Goal: Information Seeking & Learning: Find specific page/section

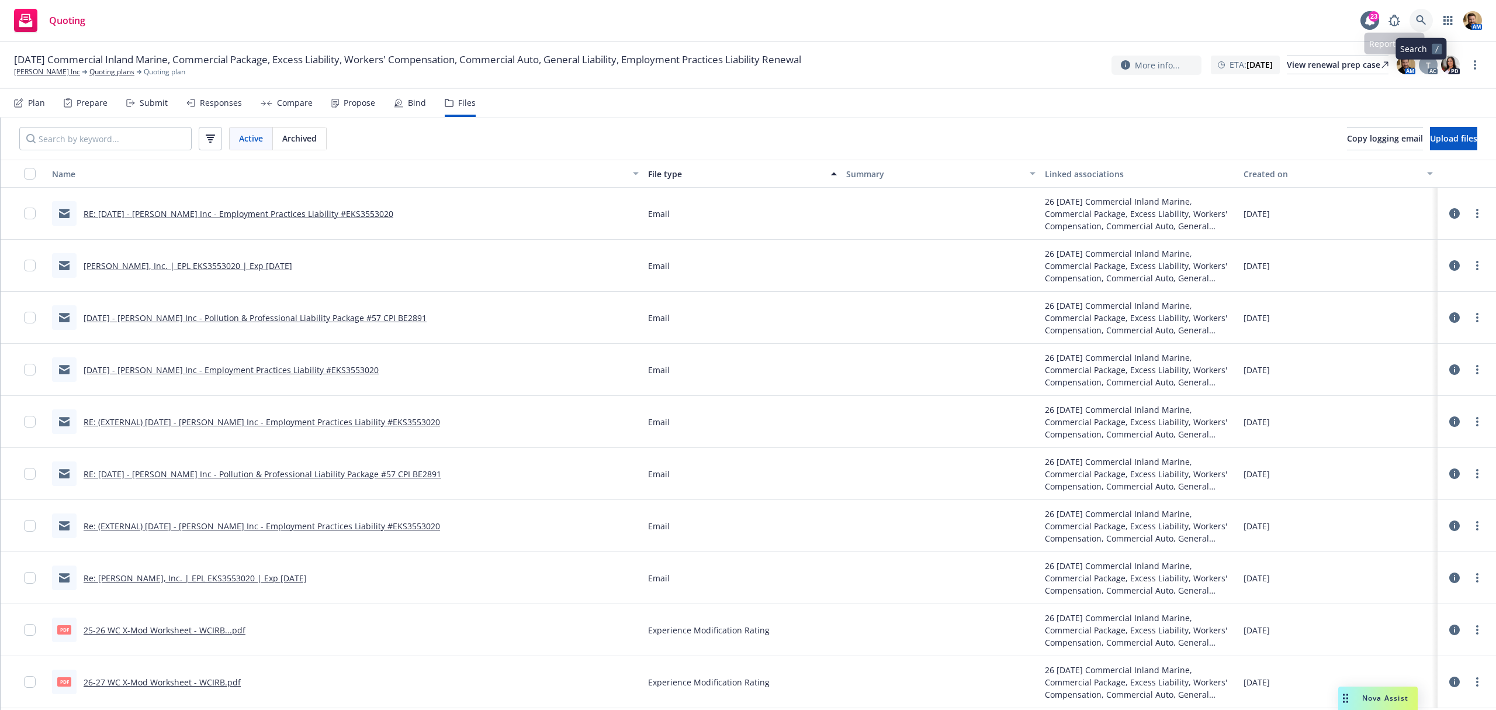
click at [1423, 16] on link at bounding box center [1421, 20] width 23 height 23
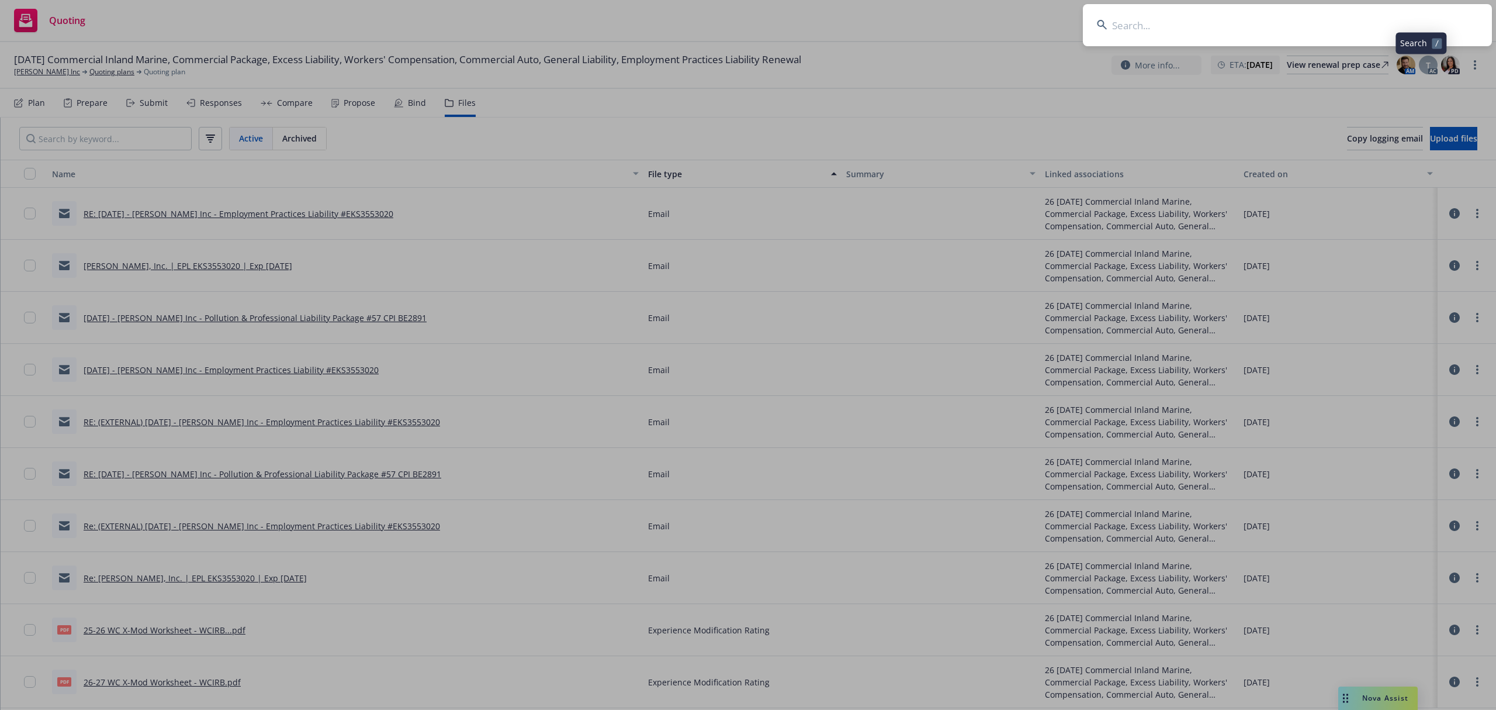
click at [1387, 19] on input at bounding box center [1287, 25] width 409 height 42
type input "mish-ra"
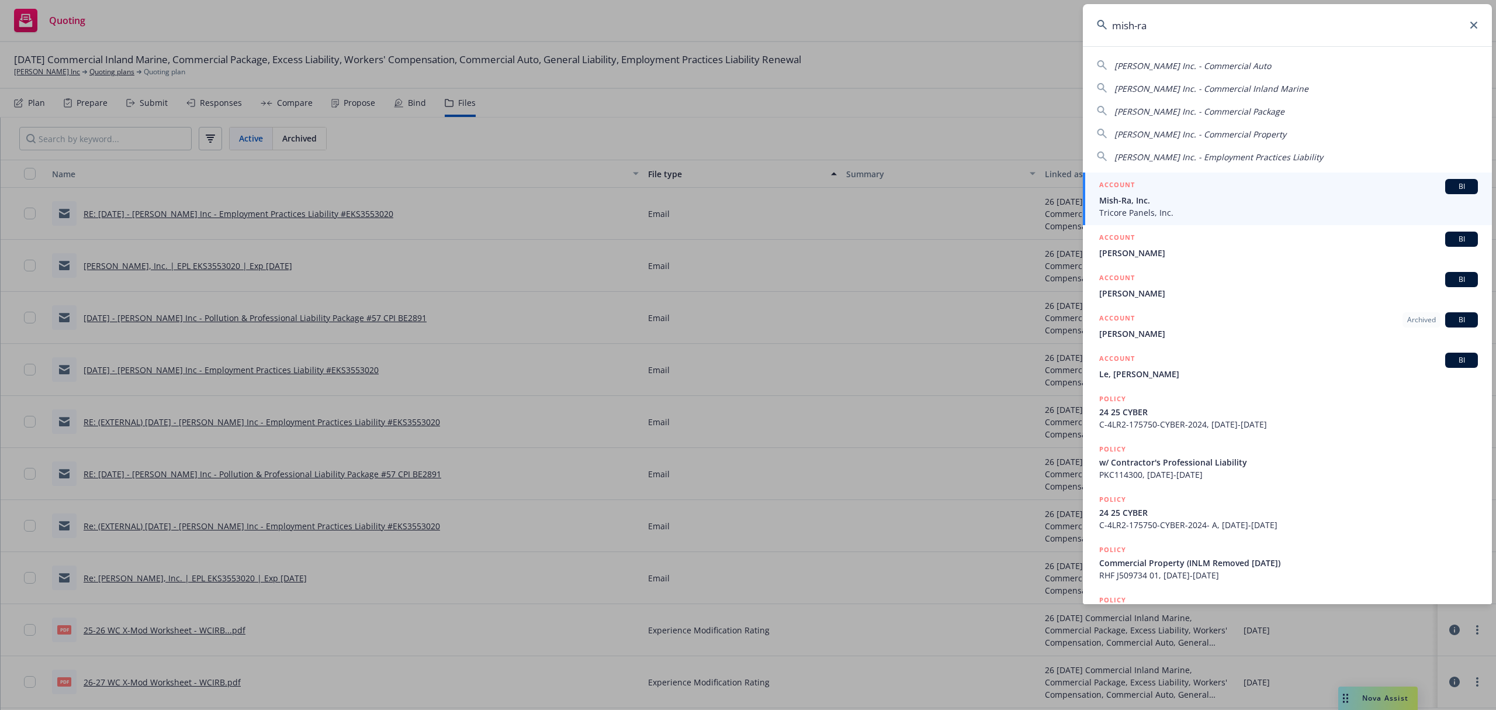
click at [1146, 203] on span "Mish-Ra, Inc." at bounding box center [1288, 200] width 379 height 12
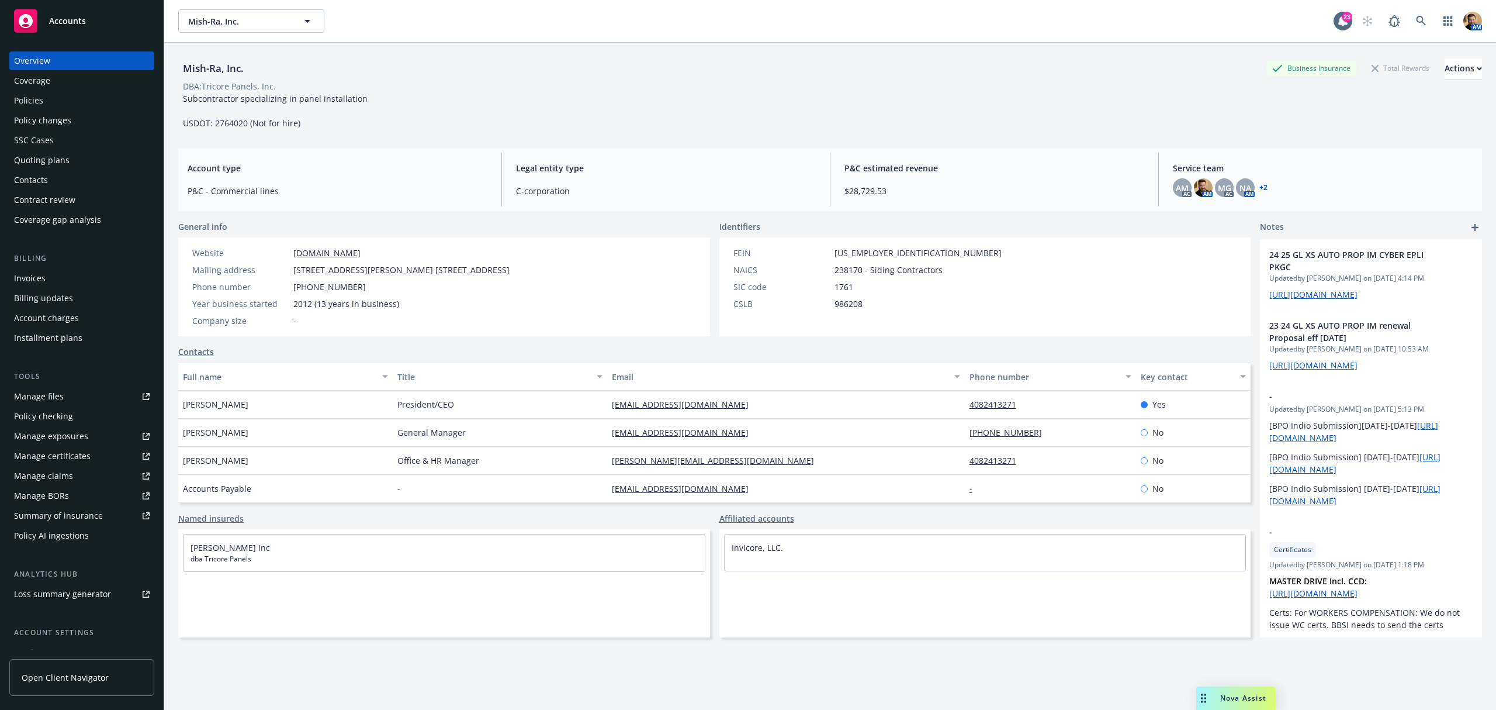
click at [33, 278] on div "Invoices" at bounding box center [30, 278] width 32 height 19
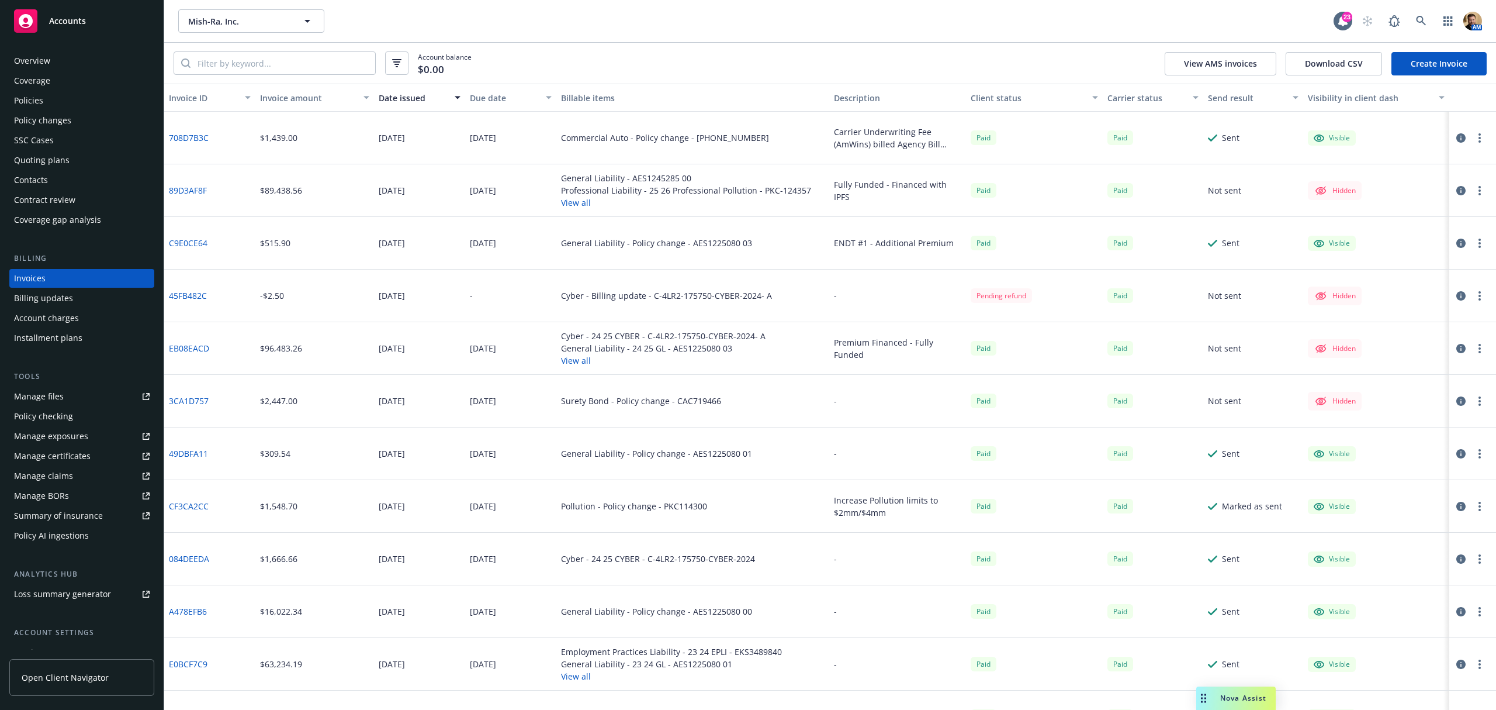
click at [64, 122] on div "Policy changes" at bounding box center [42, 120] width 57 height 19
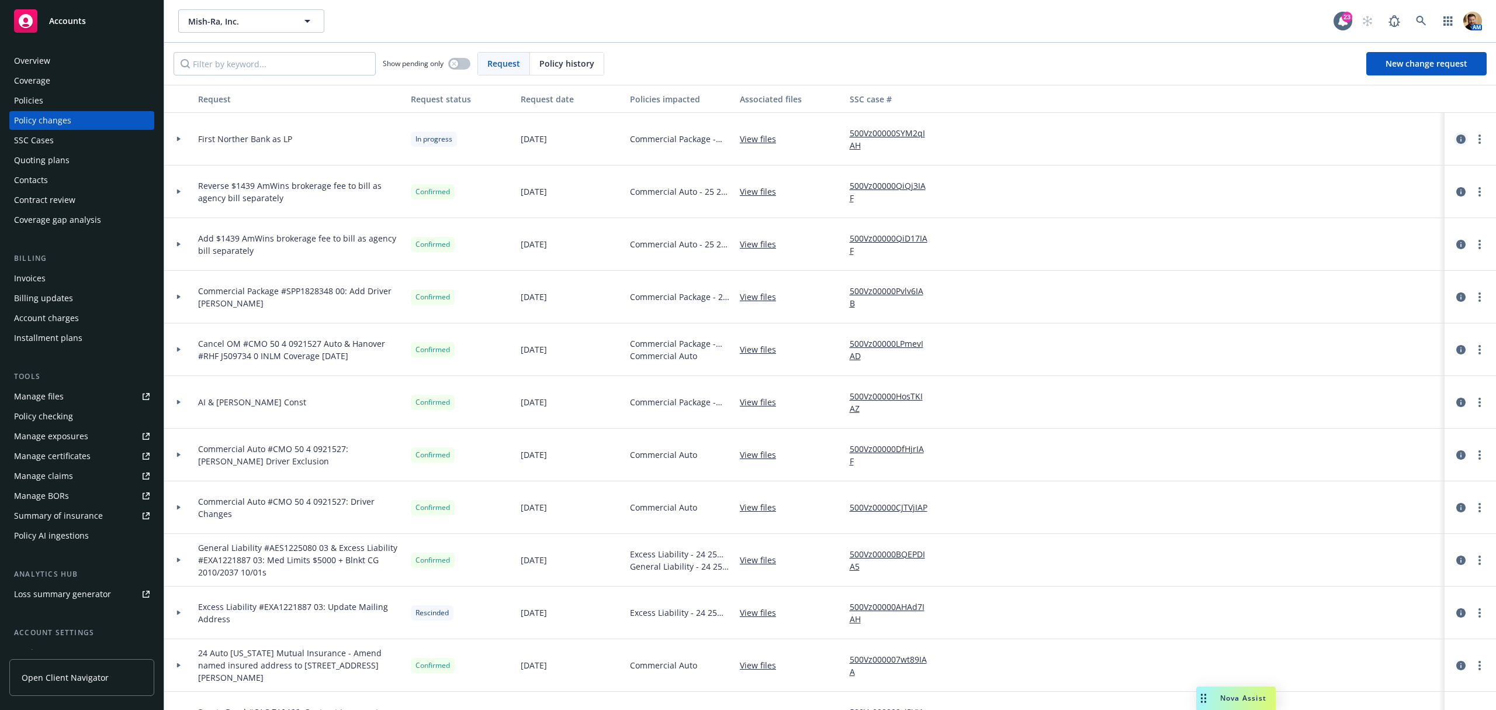
click at [1456, 136] on icon "circleInformation" at bounding box center [1460, 138] width 9 height 9
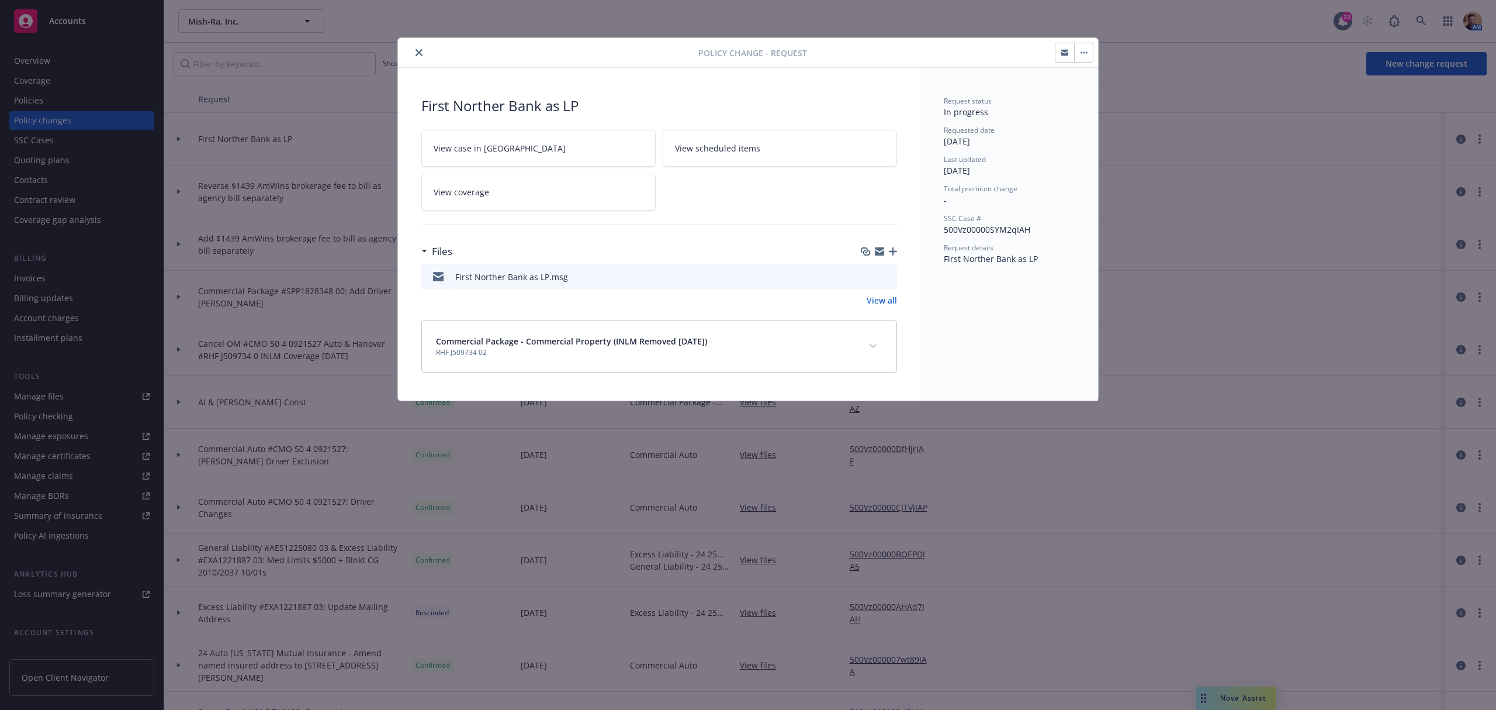
click at [887, 276] on icon "preview file" at bounding box center [886, 276] width 11 height 8
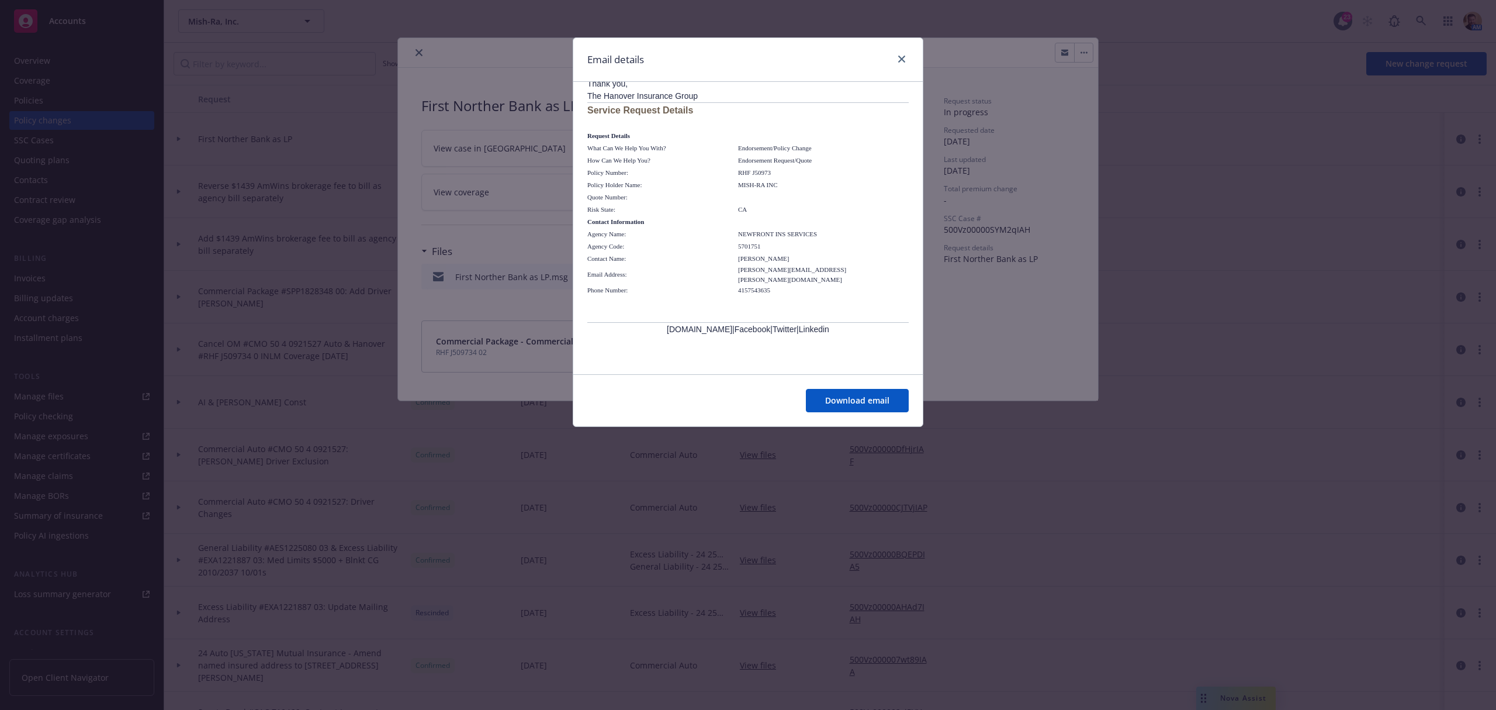
scroll to position [312, 0]
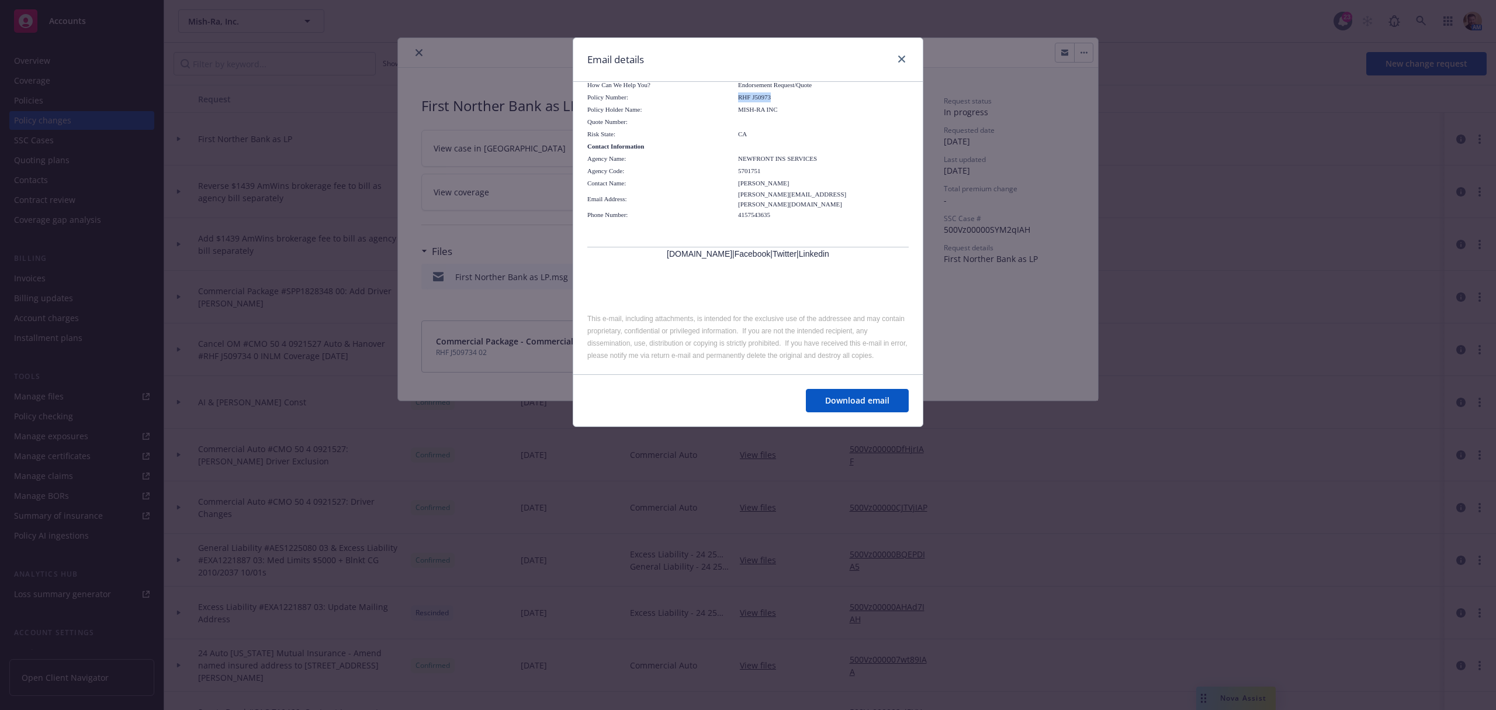
drag, startPoint x: 782, startPoint y: 124, endPoint x: 736, endPoint y: 125, distance: 45.6
click at [736, 103] on tr "Policy Number: RHF J50973" at bounding box center [734, 97] width 295 height 12
copy tr "RHF J50973"
click at [786, 103] on td "RHF J50973" at bounding box center [809, 97] width 142 height 12
click at [771, 101] on span "RHF J50973" at bounding box center [754, 97] width 33 height 7
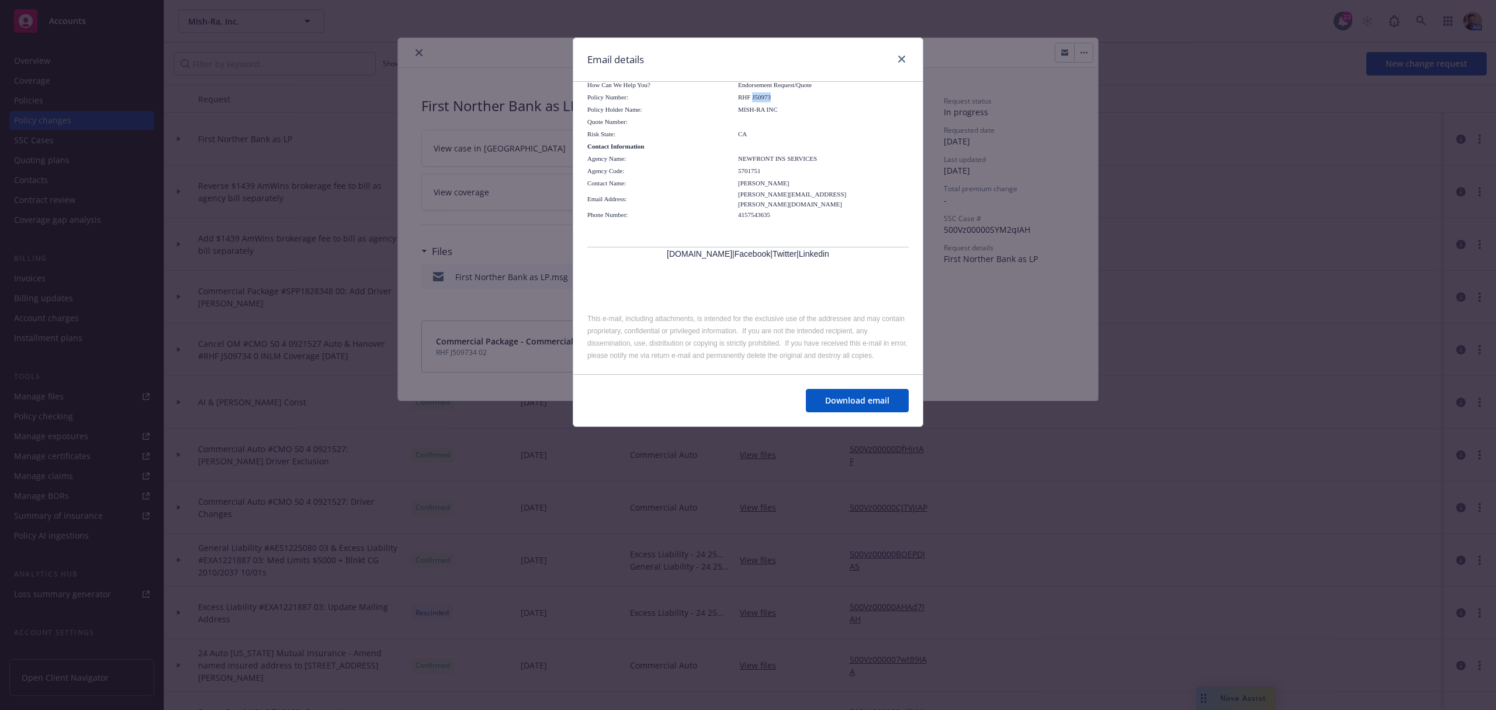
drag, startPoint x: 779, startPoint y: 122, endPoint x: 753, endPoint y: 126, distance: 26.6
click at [753, 103] on td "RHF J50973" at bounding box center [809, 97] width 142 height 12
copy span "J50973"
click at [901, 59] on icon "close" at bounding box center [901, 59] width 7 height 7
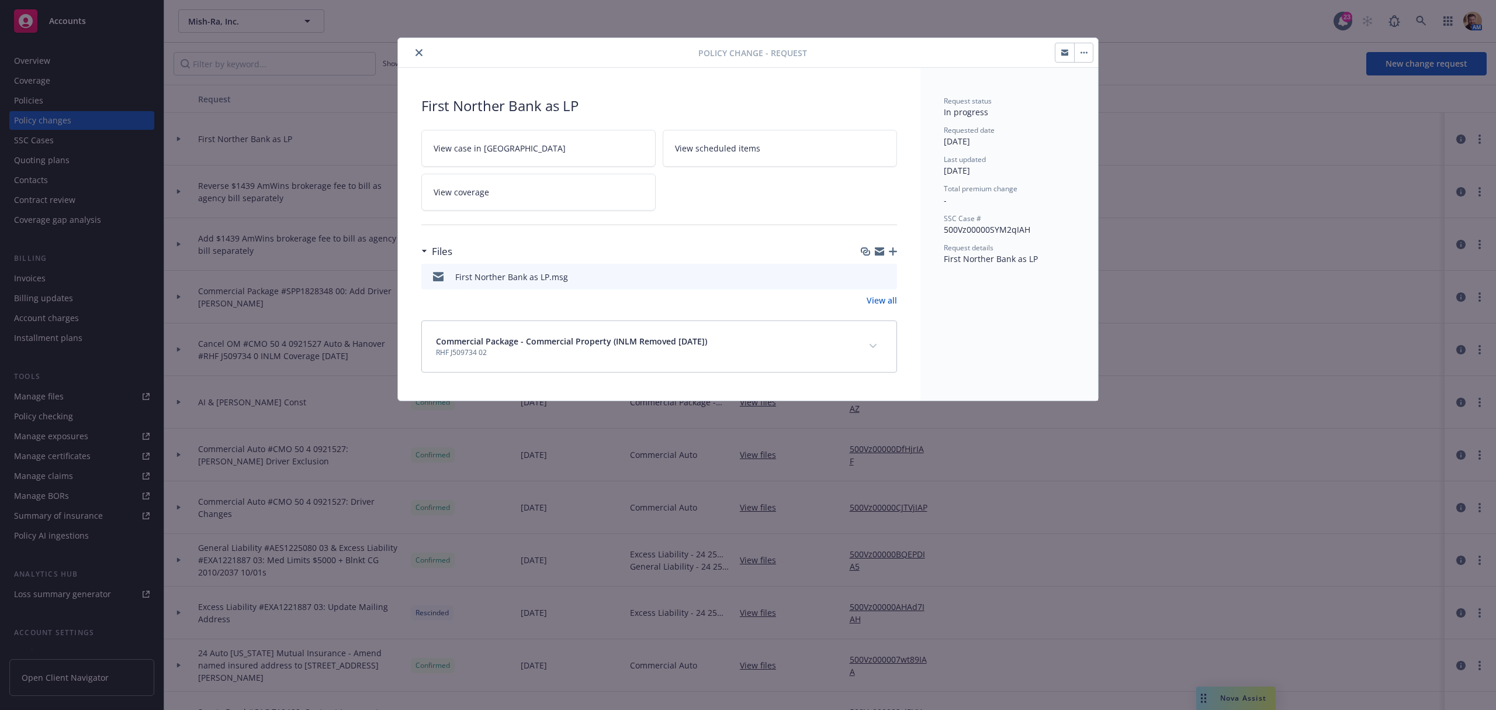
click at [889, 279] on icon "preview file" at bounding box center [886, 276] width 11 height 8
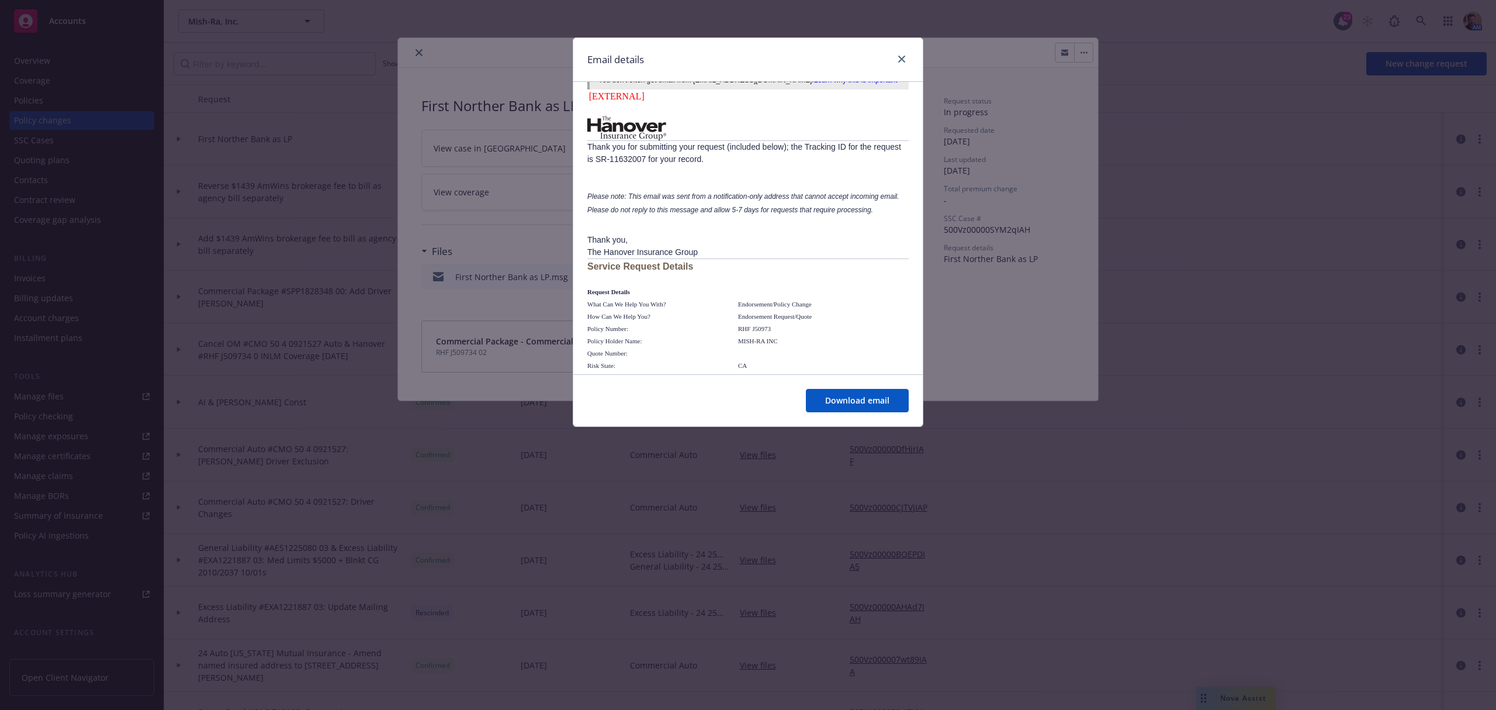
scroll to position [0, 0]
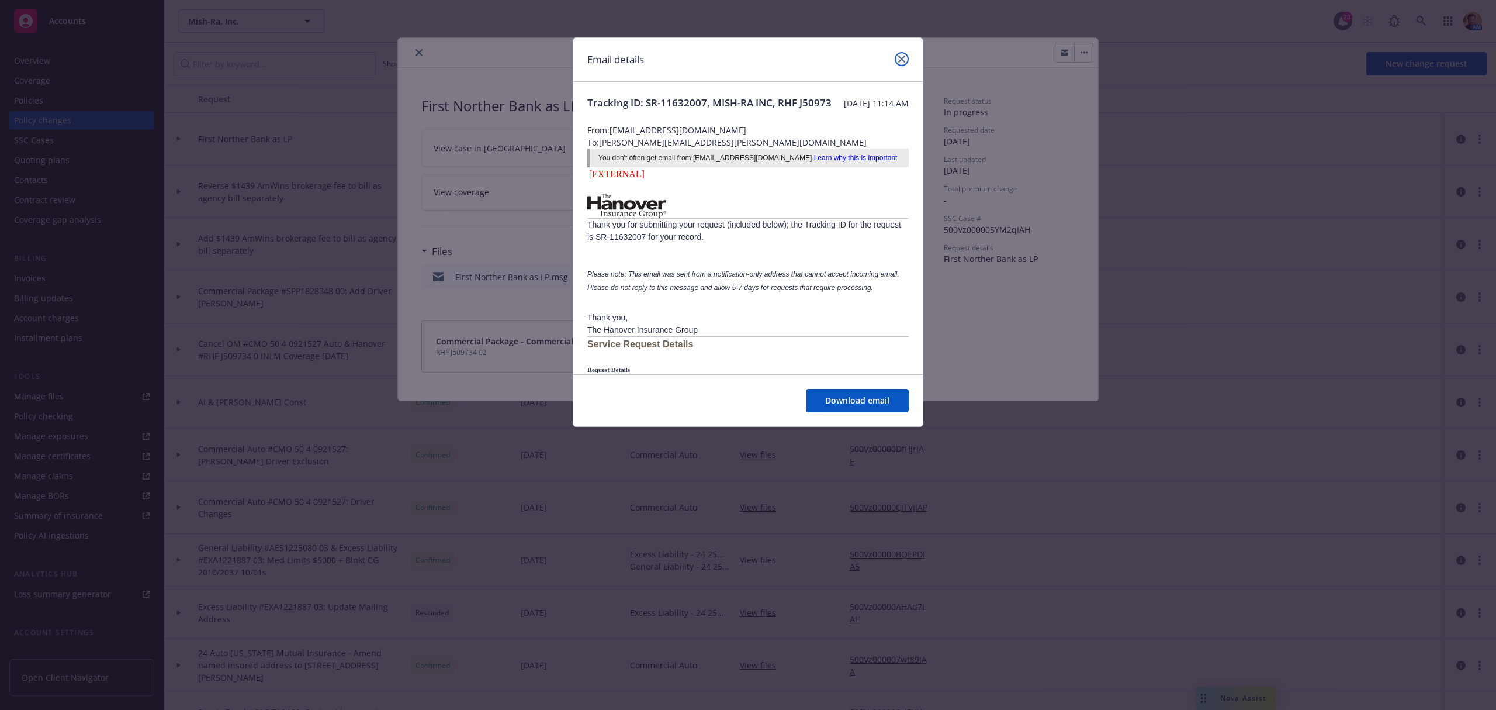
click at [902, 60] on icon "close" at bounding box center [901, 59] width 7 height 7
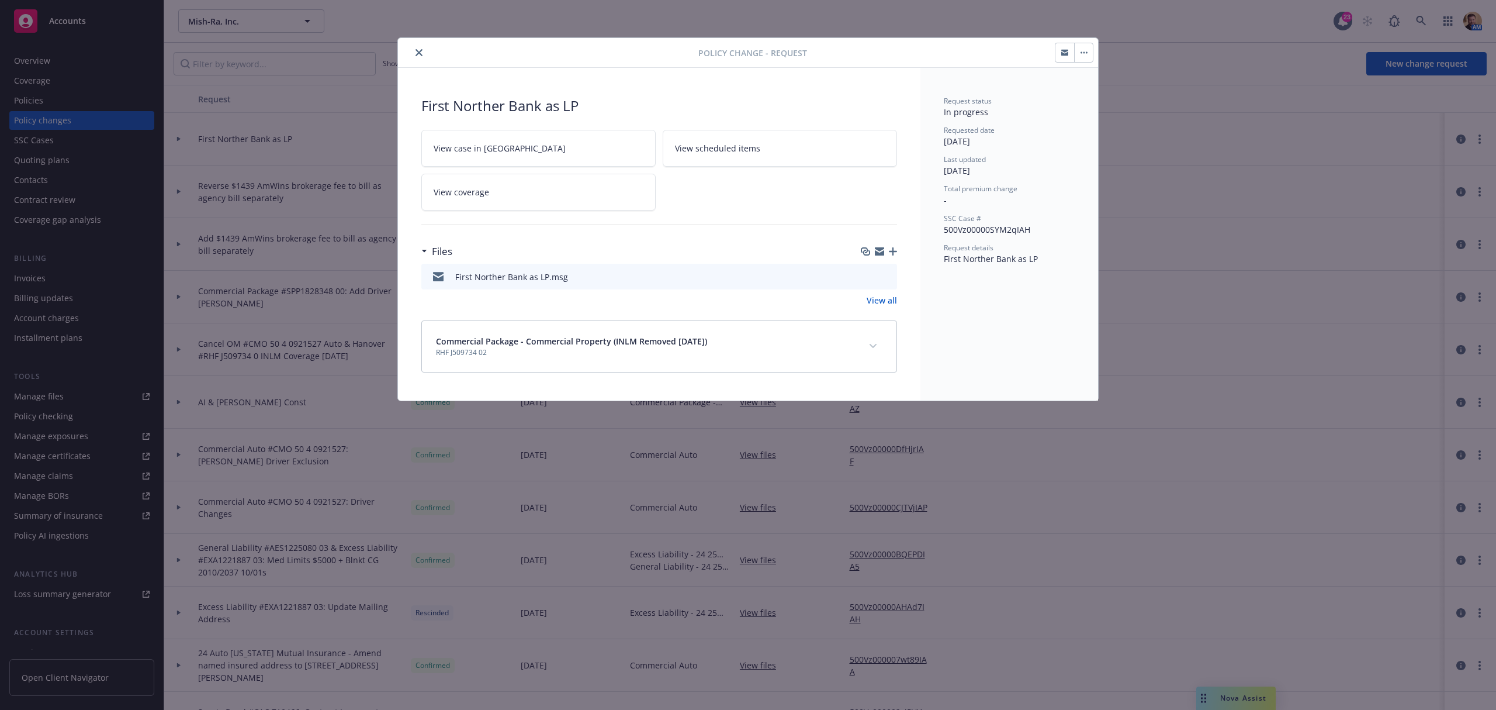
click at [887, 272] on icon "preview file" at bounding box center [886, 276] width 11 height 8
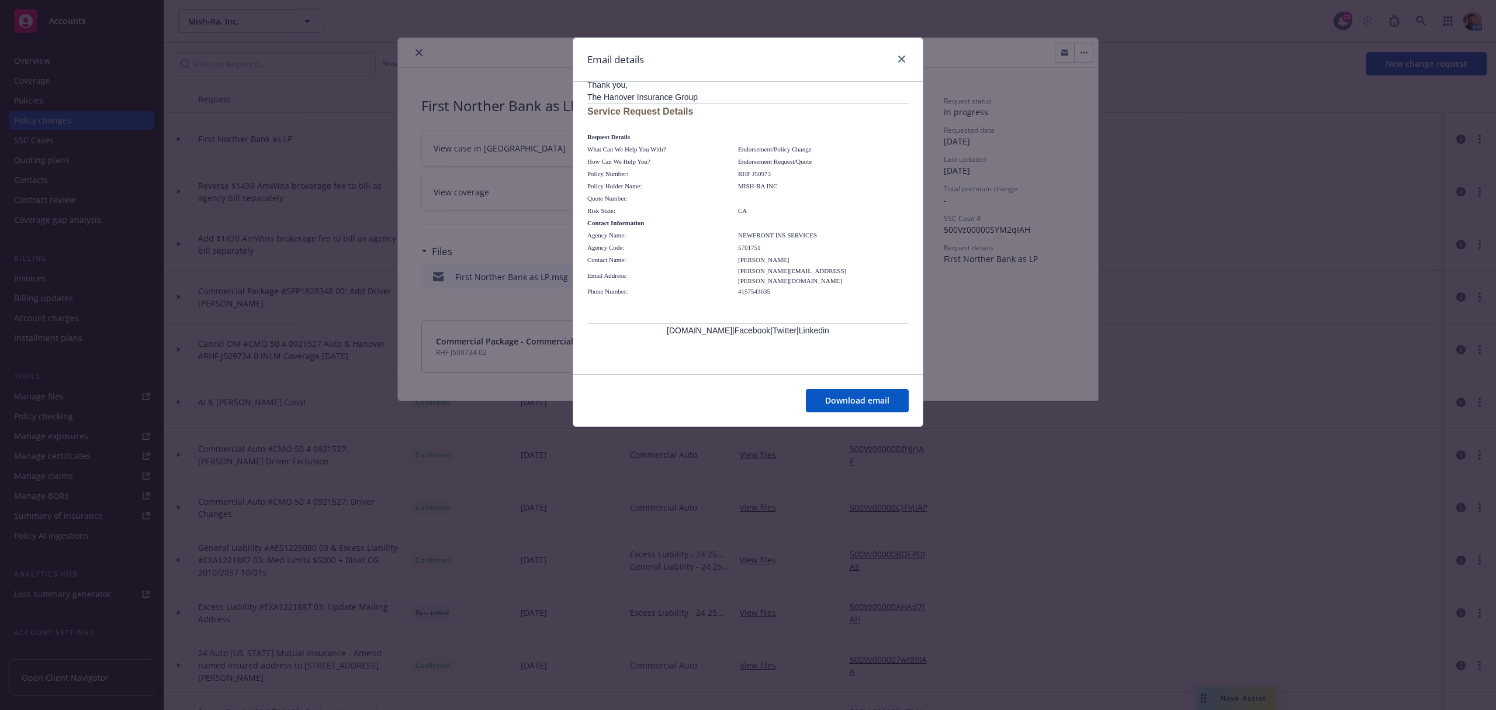
scroll to position [234, 0]
drag, startPoint x: 782, startPoint y: 200, endPoint x: 732, endPoint y: 197, distance: 49.8
click at [732, 179] on tr "Policy Number: RHF J50973" at bounding box center [734, 173] width 295 height 12
copy tr "RHF J50973"
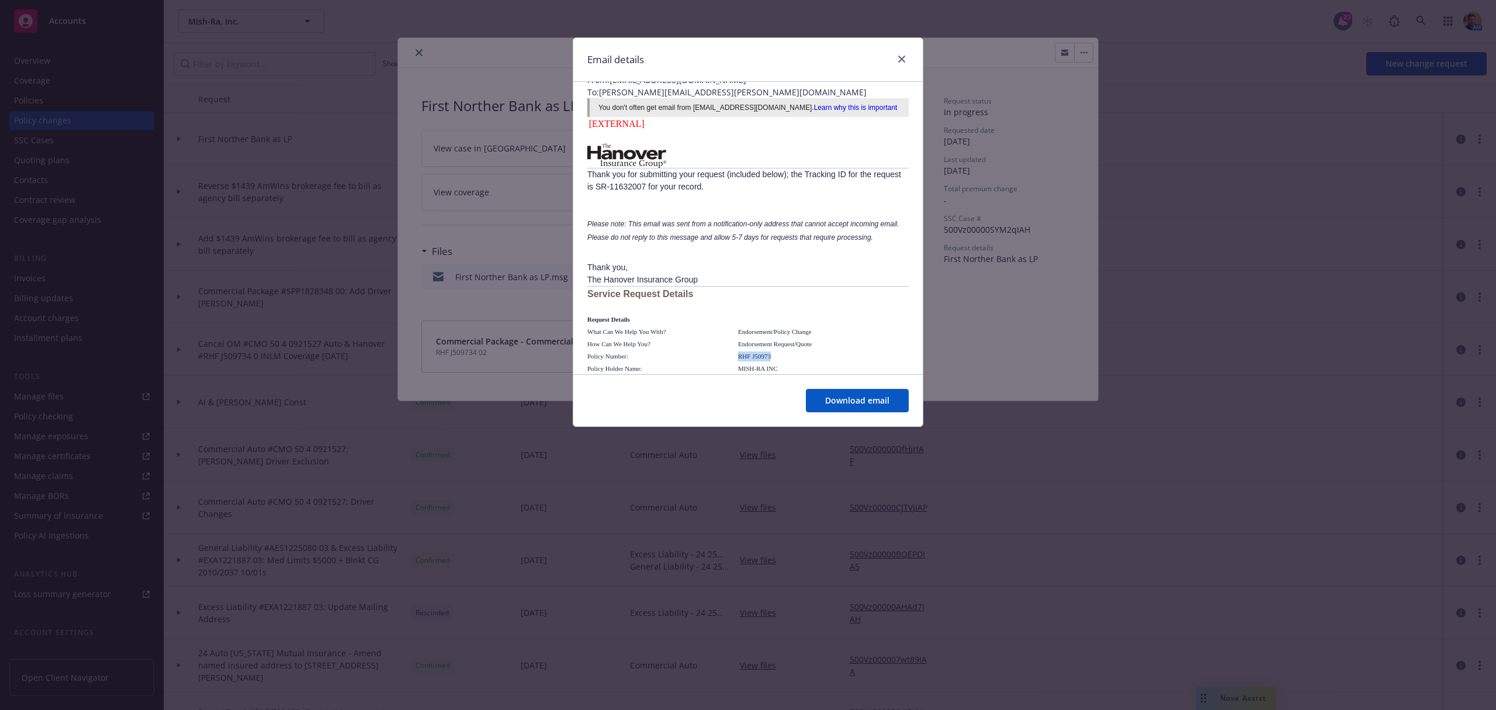
scroll to position [78, 0]
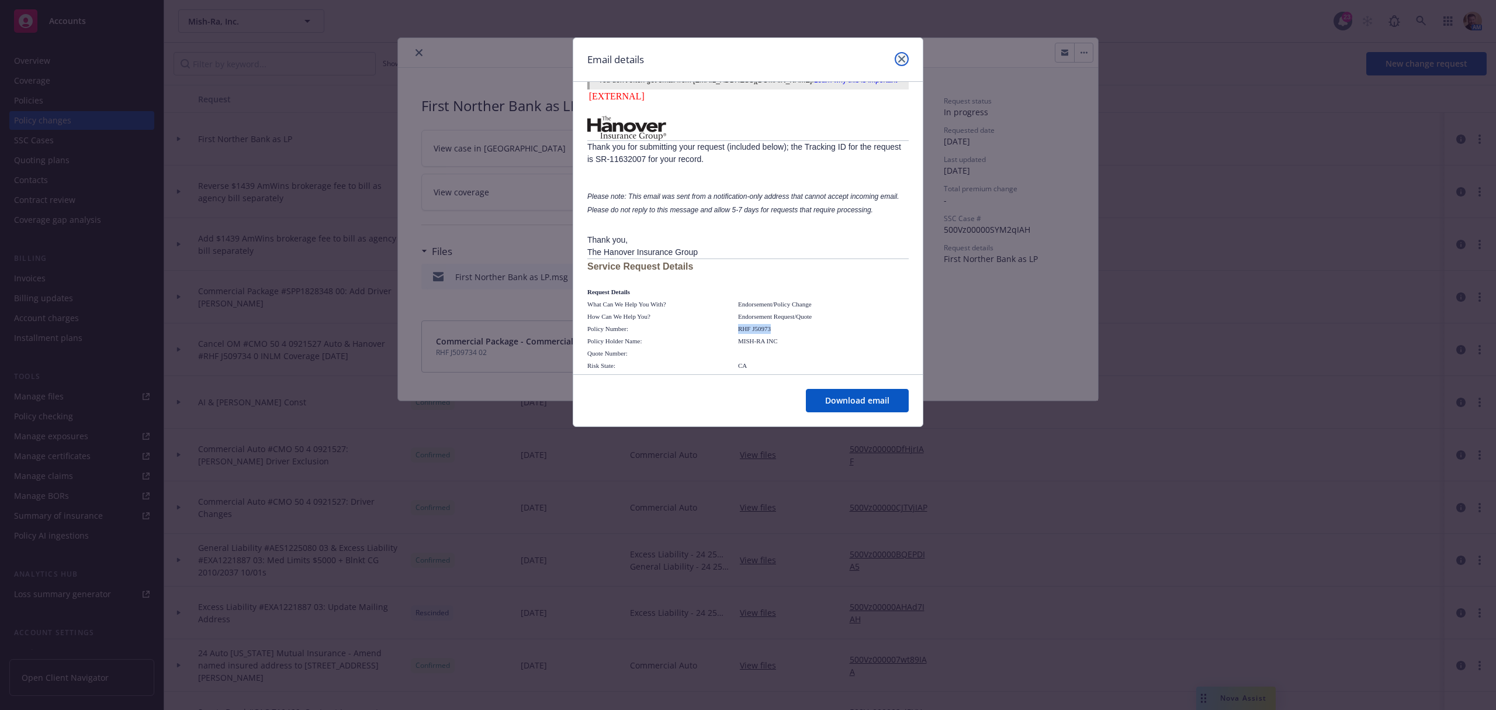
click at [899, 62] on icon "close" at bounding box center [901, 59] width 7 height 7
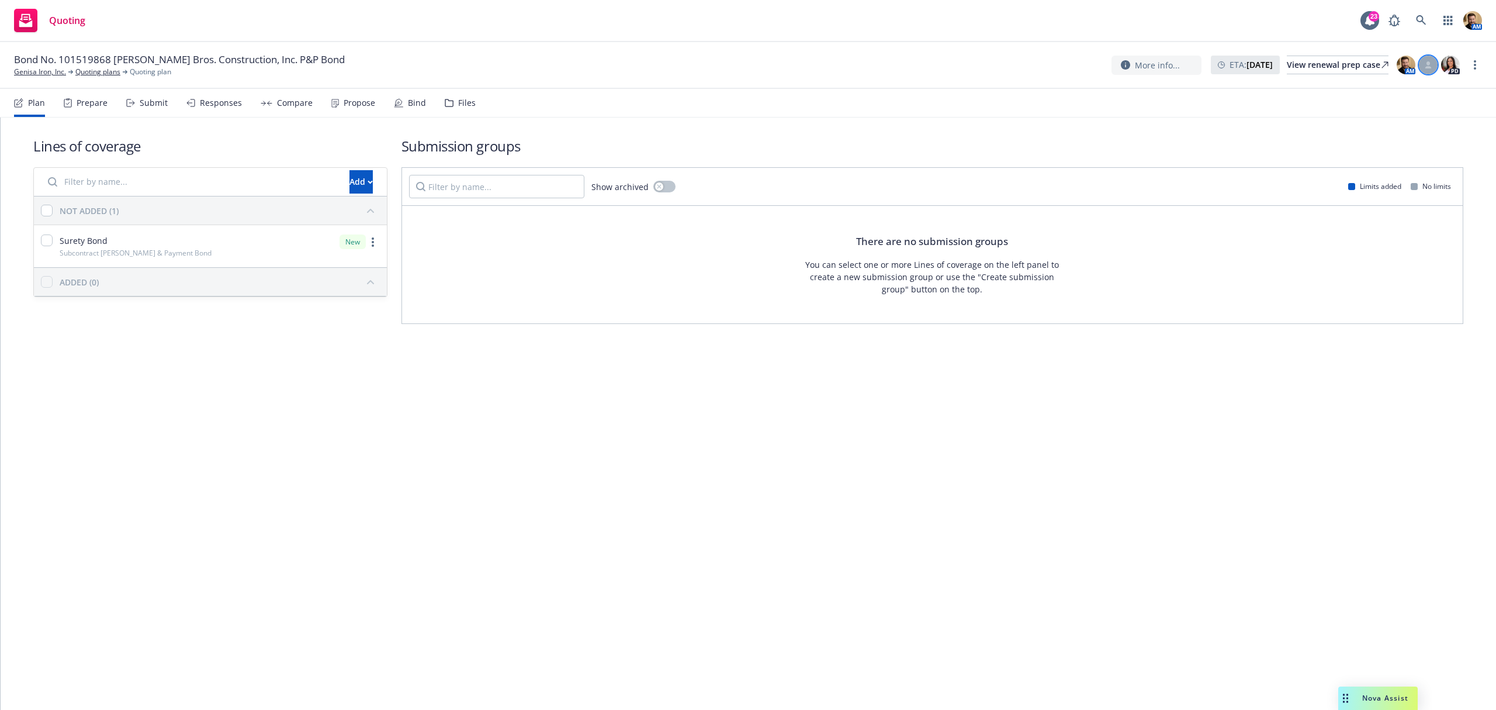
click at [1426, 65] on icon at bounding box center [1428, 64] width 7 height 7
